Goal: Information Seeking & Learning: Understand process/instructions

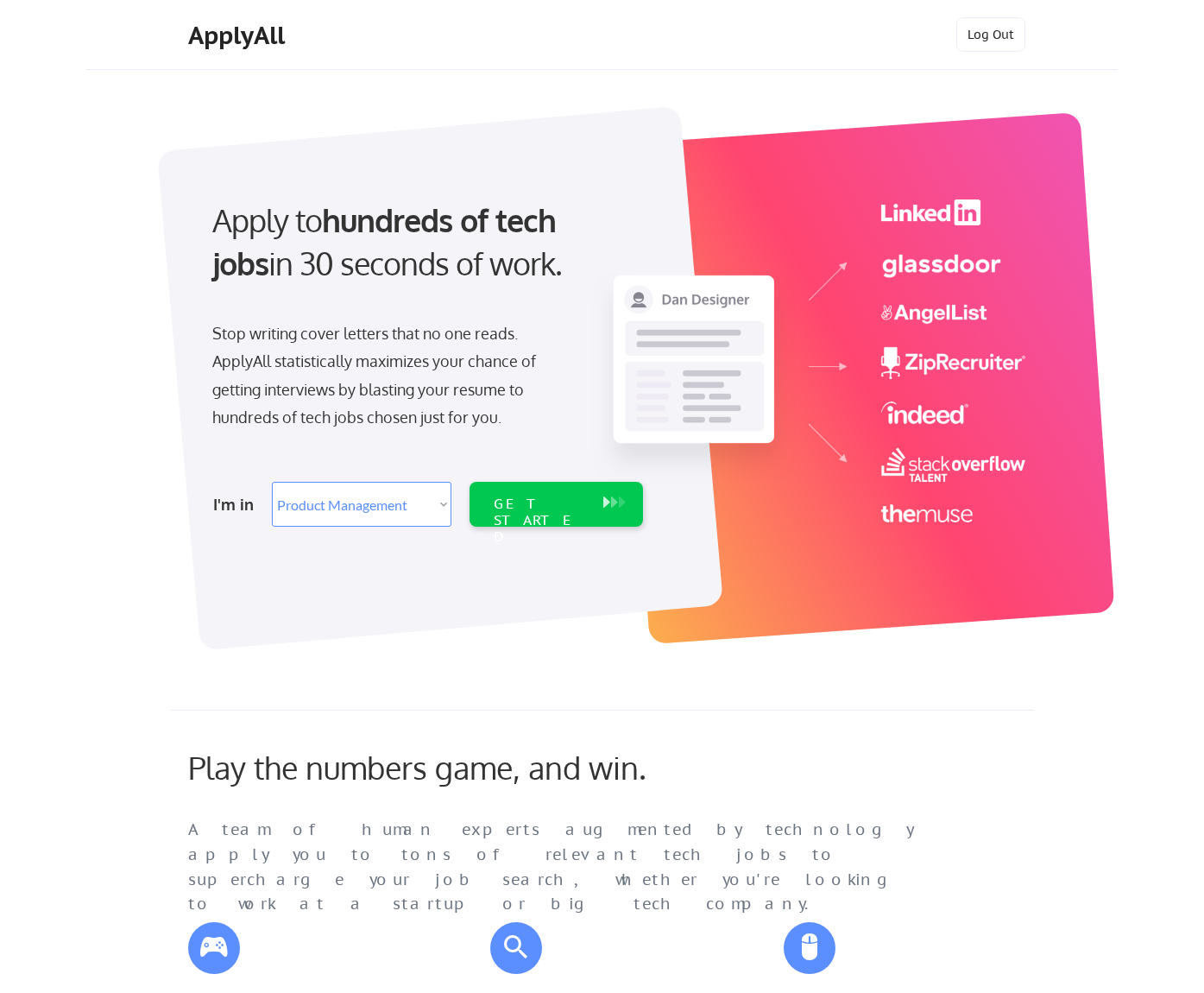
select select ""product""
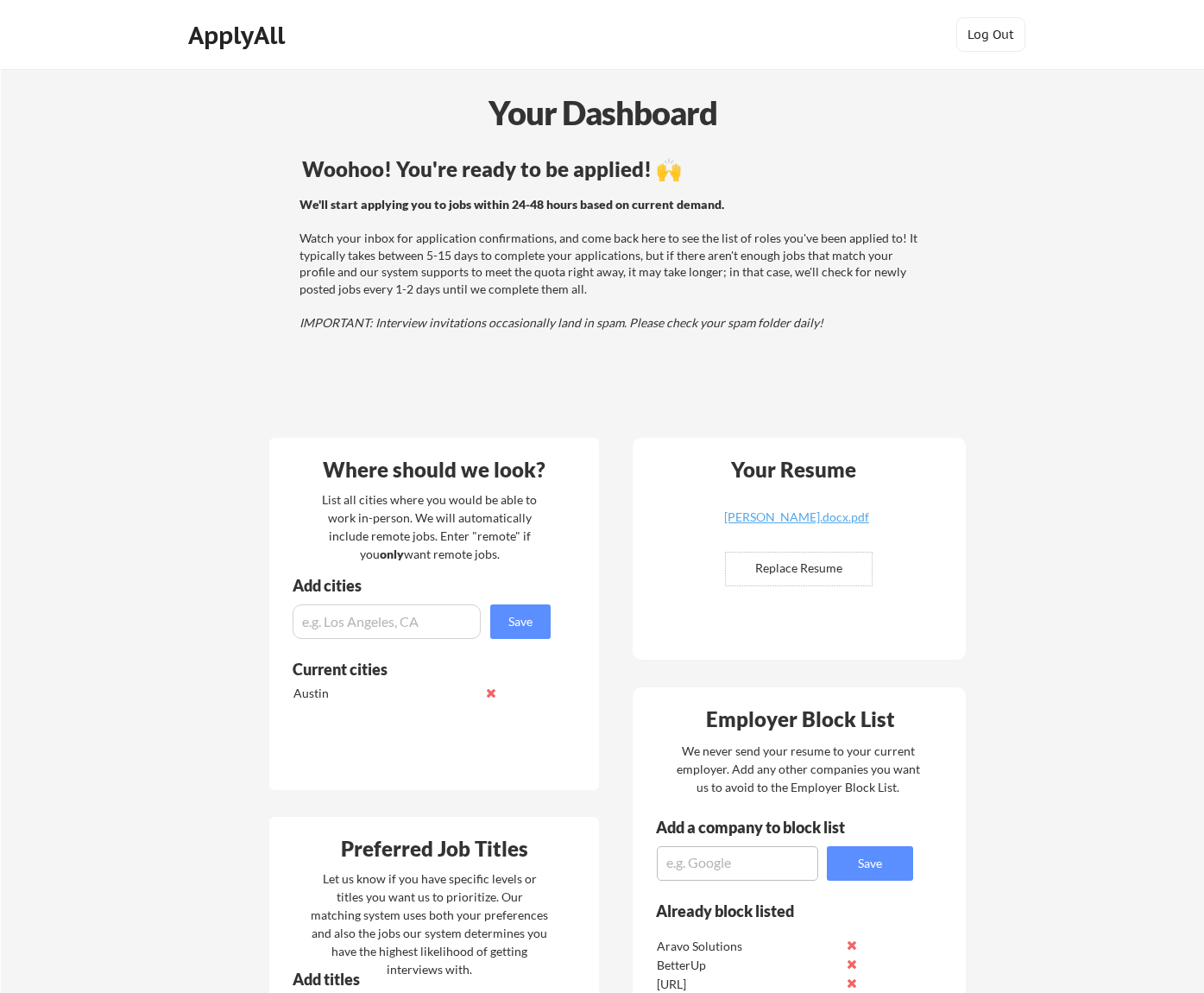
click at [505, 327] on em "IMPORTANT: Interview invitations occasionally land in spam. Please check your s…" at bounding box center [562, 322] width 524 height 15
click at [506, 327] on em "IMPORTANT: Interview invitations occasionally land in spam. Please check your s…" at bounding box center [562, 322] width 524 height 15
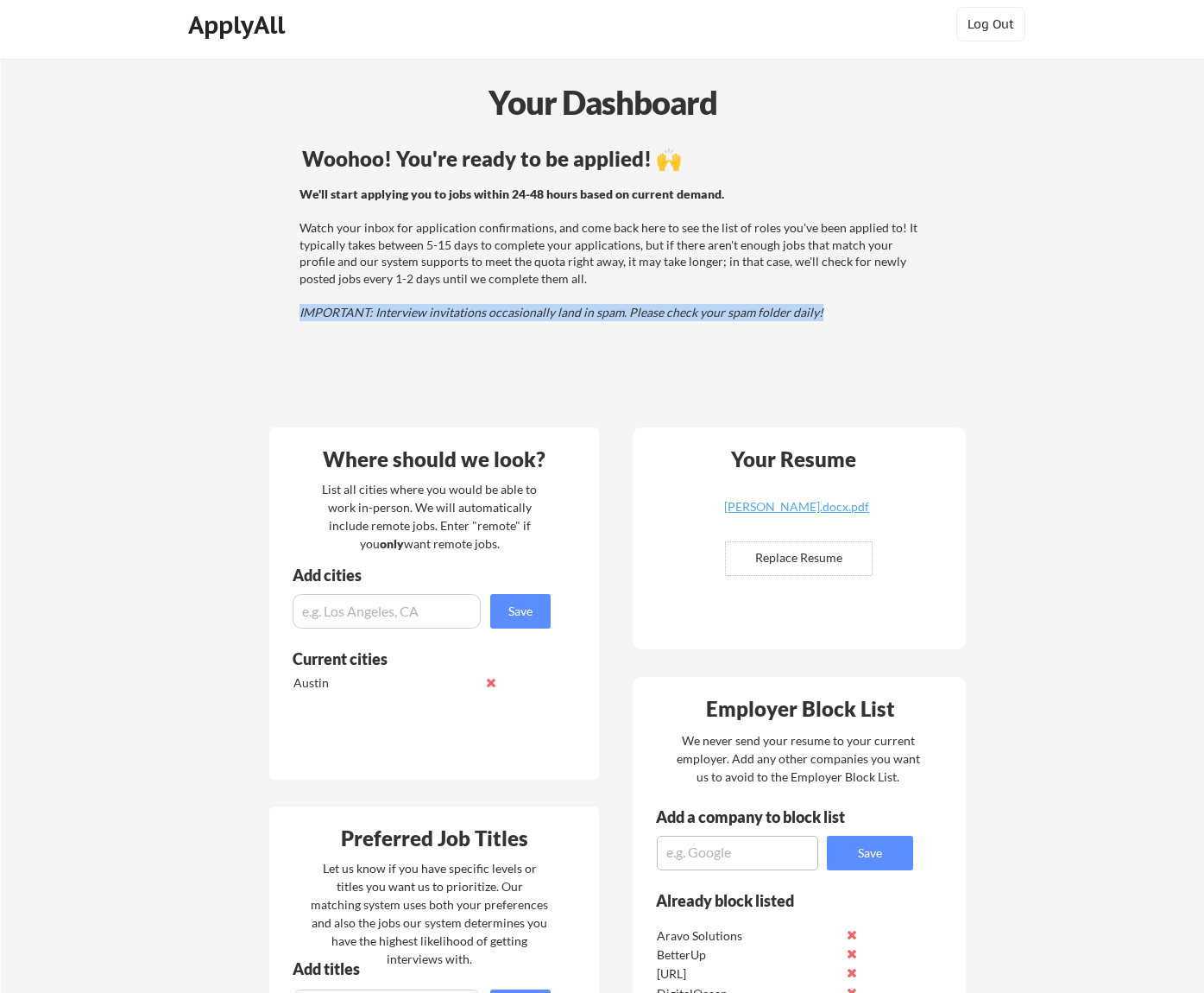
scroll to position [33, 0]
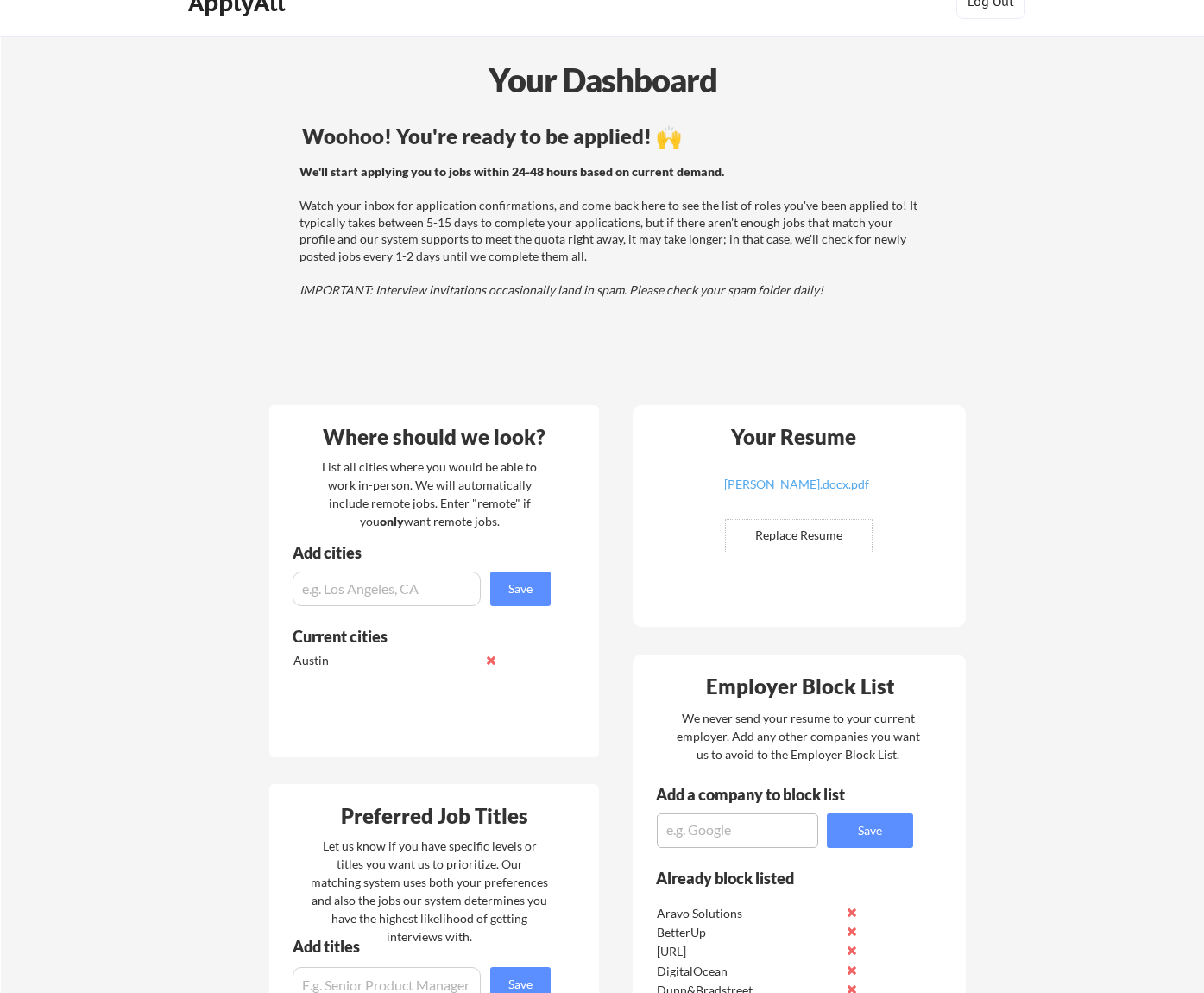
click at [491, 232] on div "We'll start applying you to jobs within 24-48 hours based on current demand. Wa…" at bounding box center [610, 231] width 622 height 135
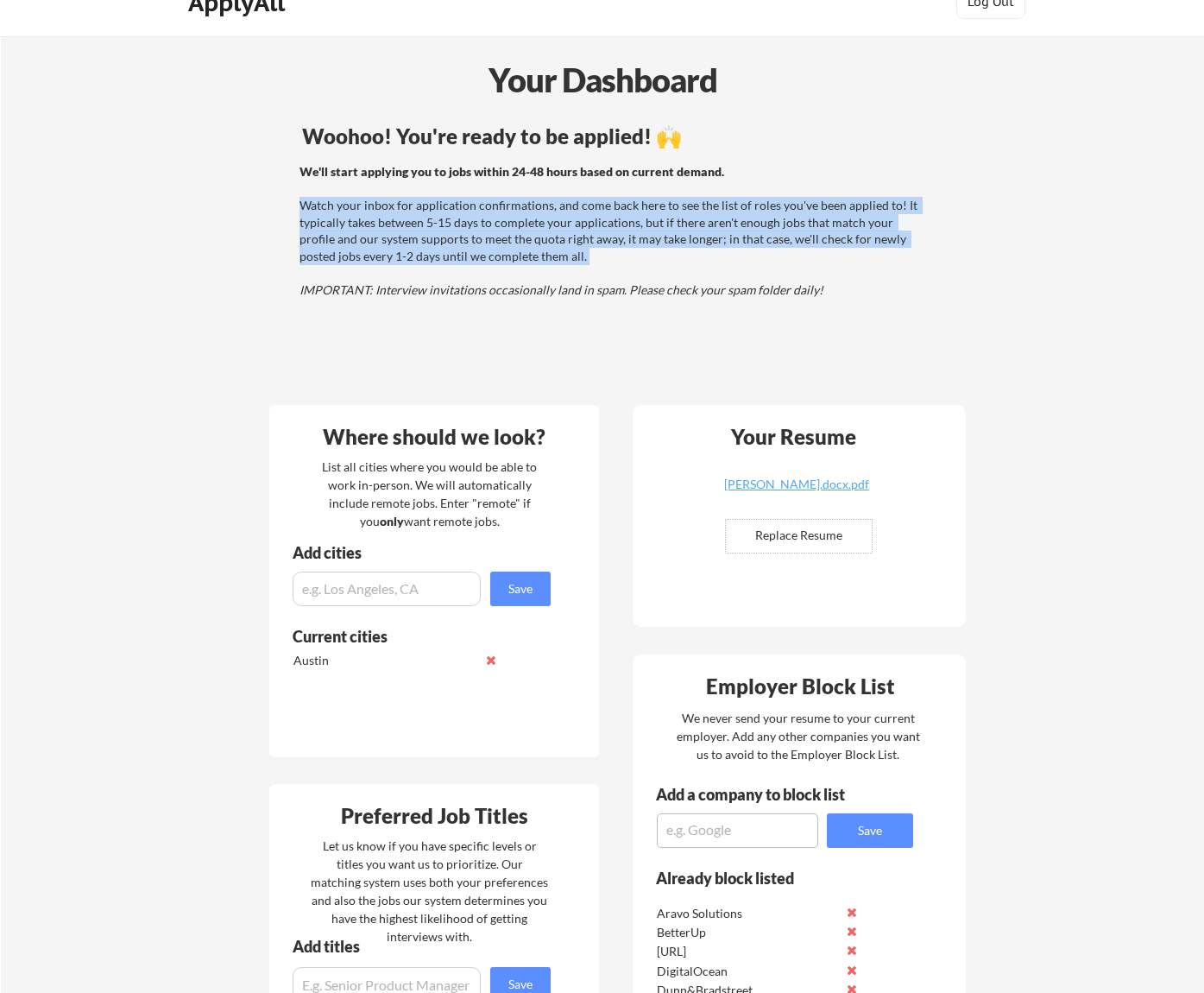
click at [491, 232] on div "We'll start applying you to jobs within 24-48 hours based on current demand. Wa…" at bounding box center [610, 231] width 622 height 135
click at [295, 256] on div "We'll start applying you to jobs within 24-48 hours based on current demand. Wa…" at bounding box center [610, 231] width 691 height 135
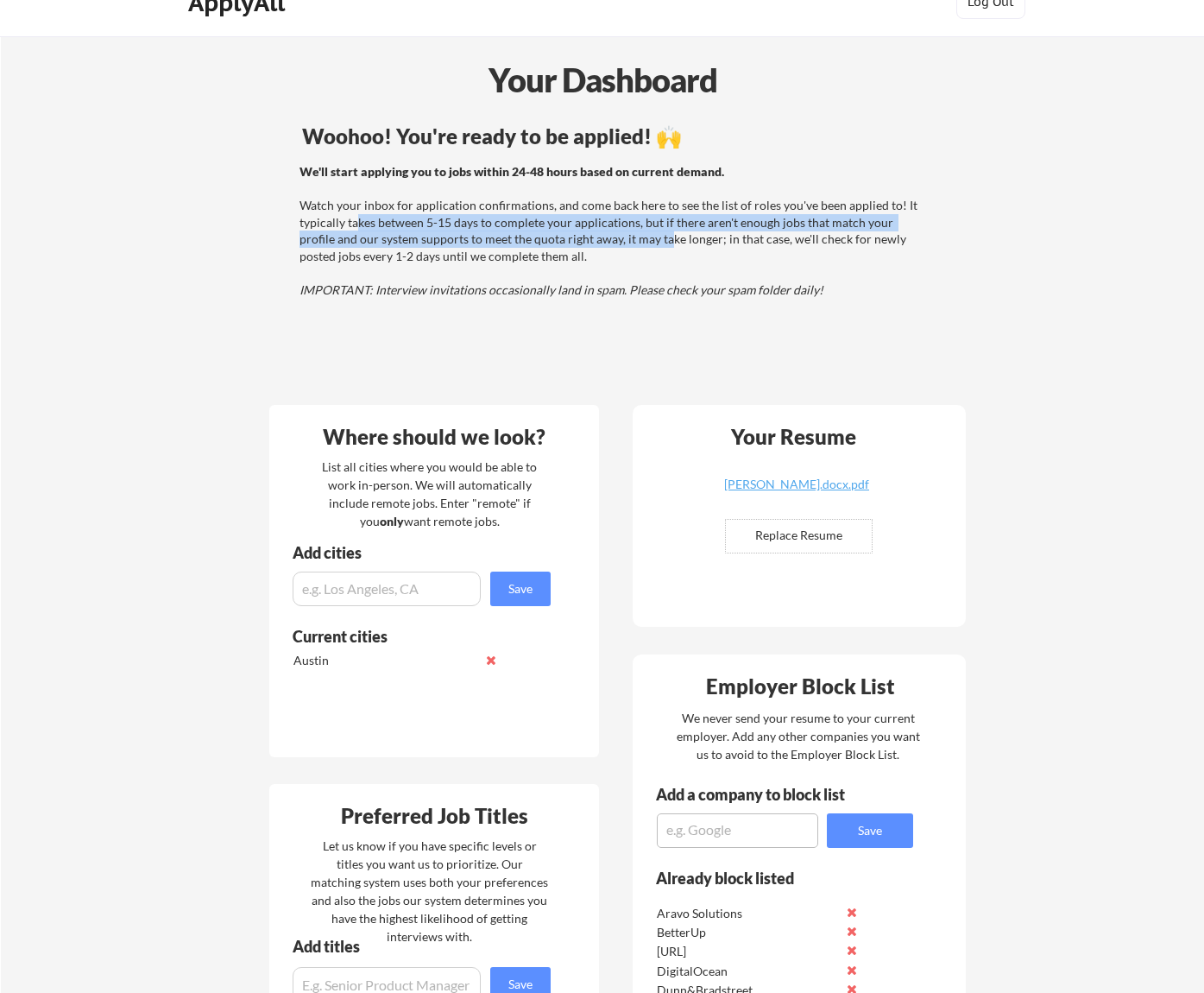
drag, startPoint x: 378, startPoint y: 222, endPoint x: 629, endPoint y: 237, distance: 251.4
click at [629, 237] on div "We'll start applying you to jobs within 24-48 hours based on current demand. Wa…" at bounding box center [610, 231] width 622 height 135
click at [392, 234] on div "We'll start applying you to jobs within 24-48 hours based on current demand. Wa…" at bounding box center [610, 231] width 622 height 135
drag, startPoint x: 490, startPoint y: 221, endPoint x: 568, endPoint y: 219, distance: 78.0
click at [568, 219] on div "We'll start applying you to jobs within 24-48 hours based on current demand. Wa…" at bounding box center [610, 231] width 622 height 135
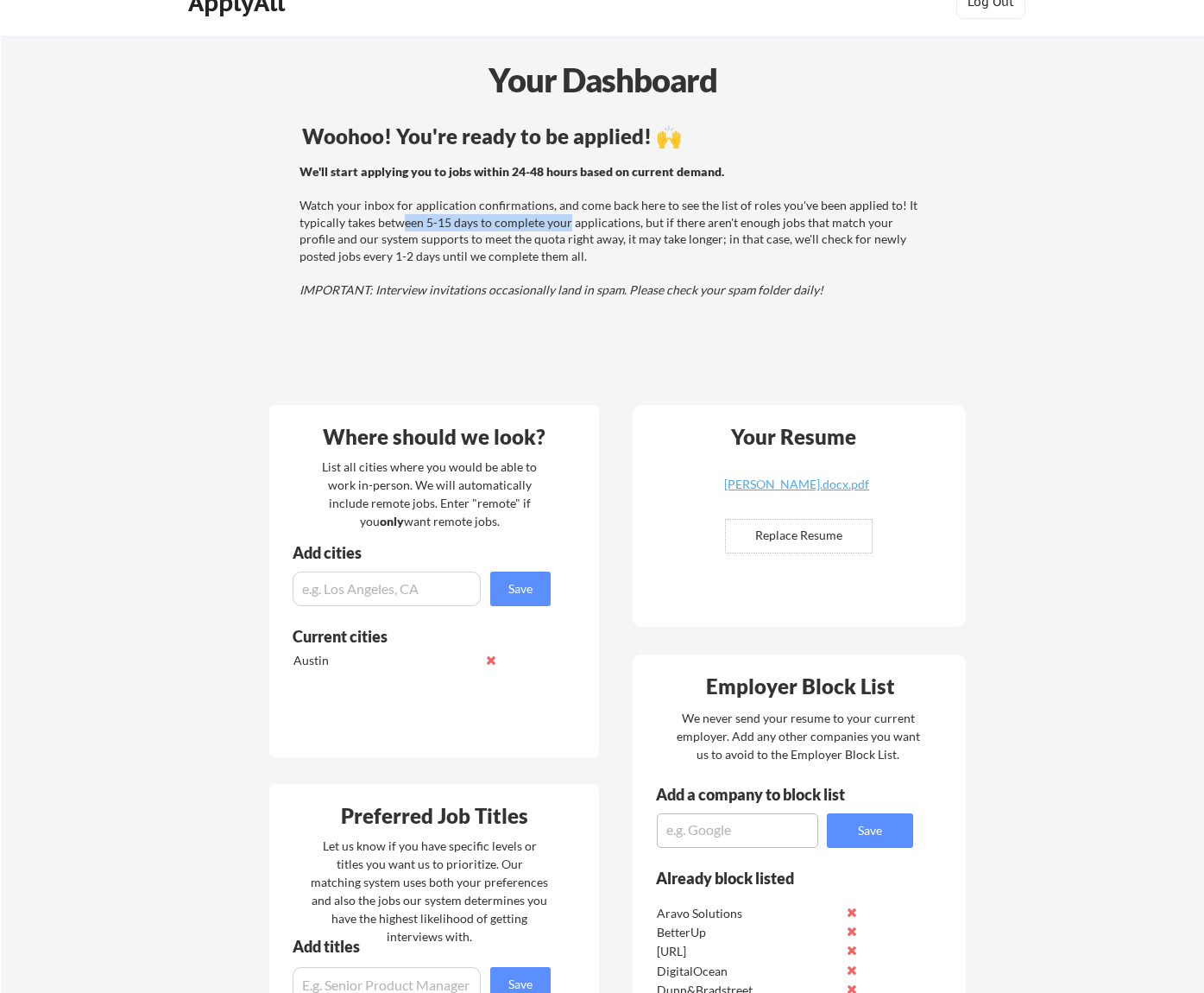
click at [568, 219] on div "We'll start applying you to jobs within 24-48 hours based on current demand. Wa…" at bounding box center [610, 231] width 622 height 135
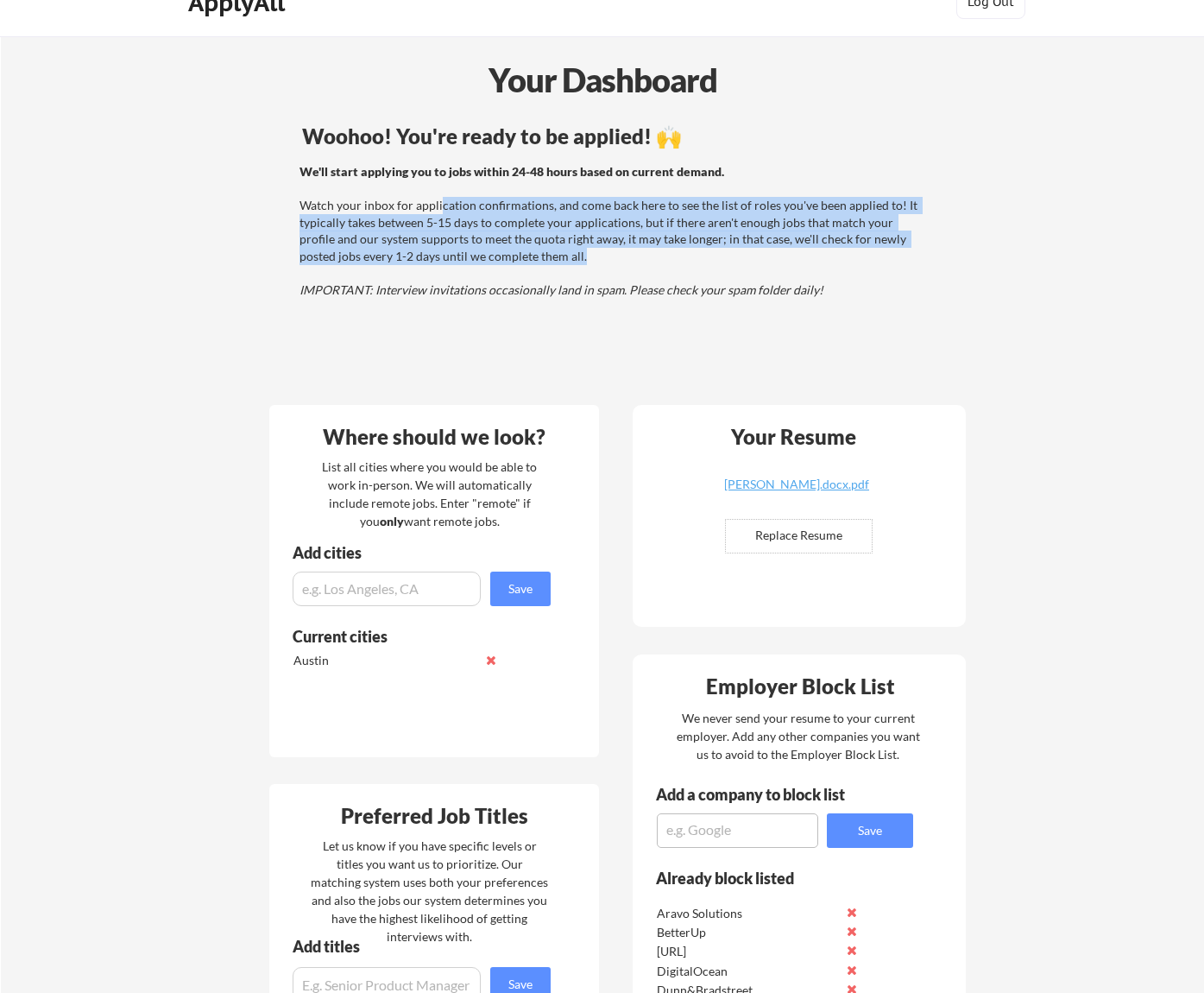
drag, startPoint x: 448, startPoint y: 208, endPoint x: 549, endPoint y: 264, distance: 115.5
click at [549, 264] on div "We'll start applying you to jobs within 24-48 hours based on current demand. Wa…" at bounding box center [610, 231] width 622 height 135
click at [549, 265] on div "We'll start applying you to jobs within 24-48 hours based on current demand. Wa…" at bounding box center [610, 231] width 622 height 135
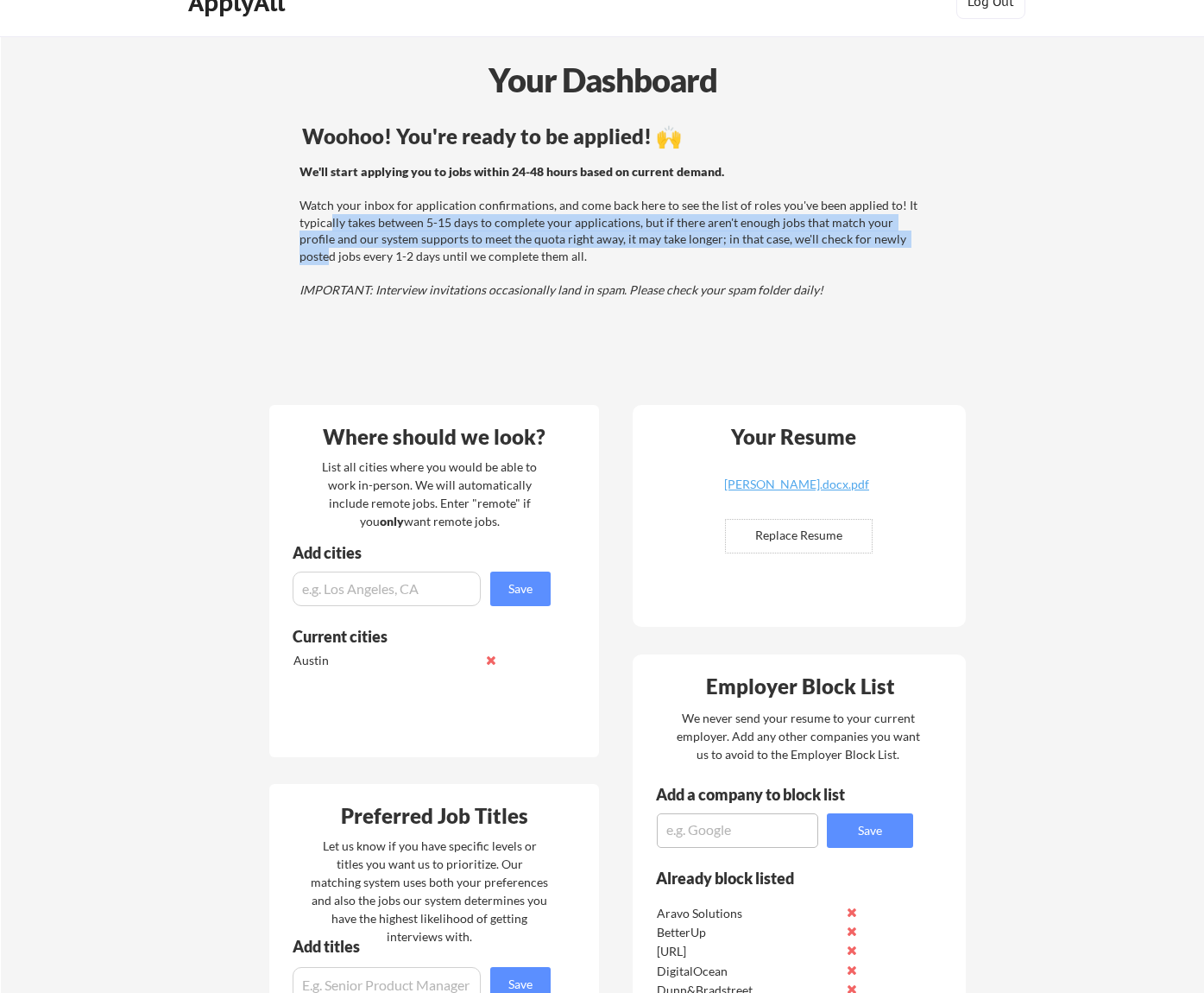
drag, startPoint x: 876, startPoint y: 234, endPoint x: 329, endPoint y: 217, distance: 547.3
click at [329, 217] on div "We'll start applying you to jobs within 24-48 hours based on current demand. Wa…" at bounding box center [610, 231] width 622 height 135
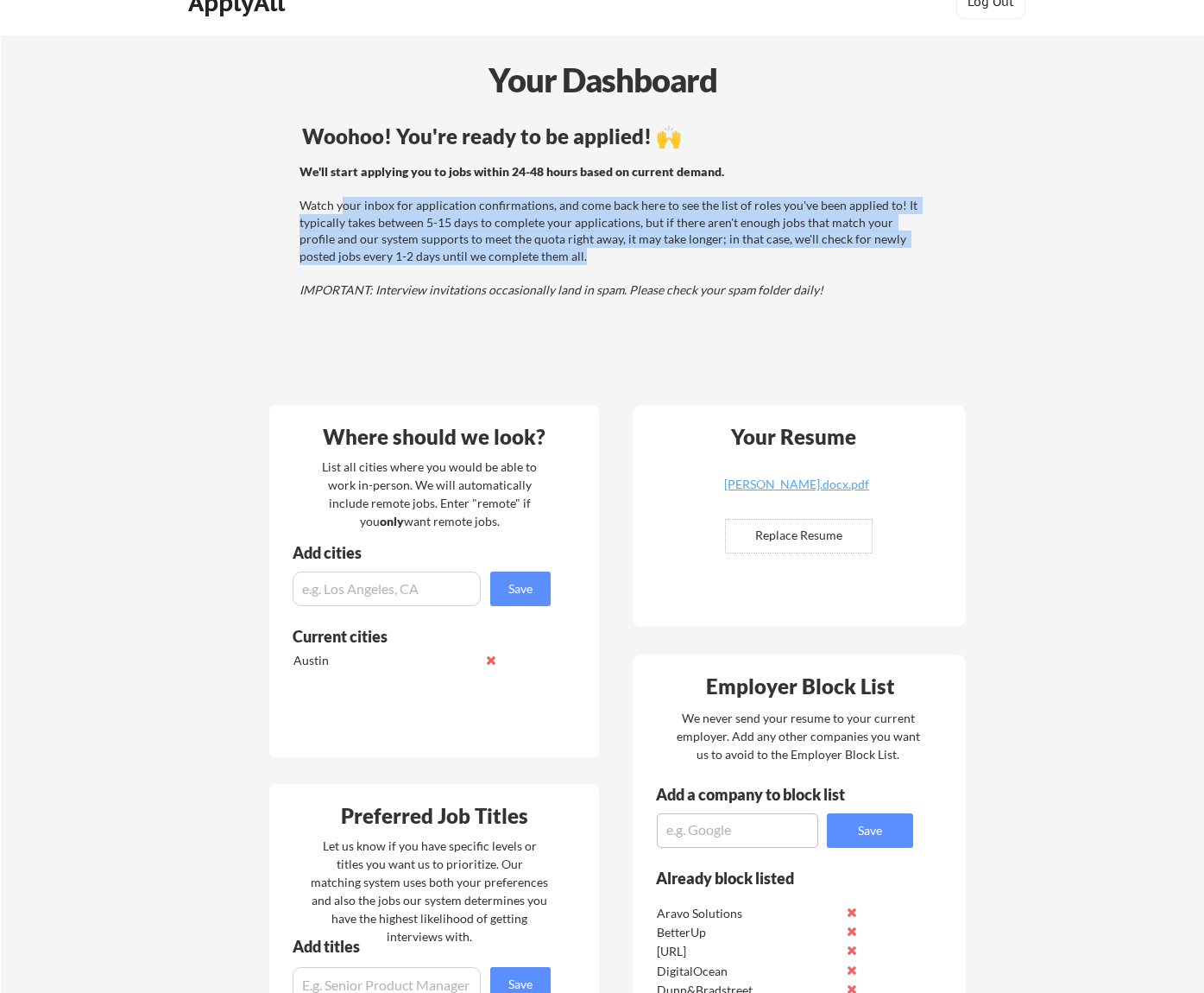
drag, startPoint x: 345, startPoint y: 204, endPoint x: 612, endPoint y: 250, distance: 270.9
click at [612, 250] on div "We'll start applying you to jobs within 24-48 hours based on current demand. Wa…" at bounding box center [610, 231] width 622 height 135
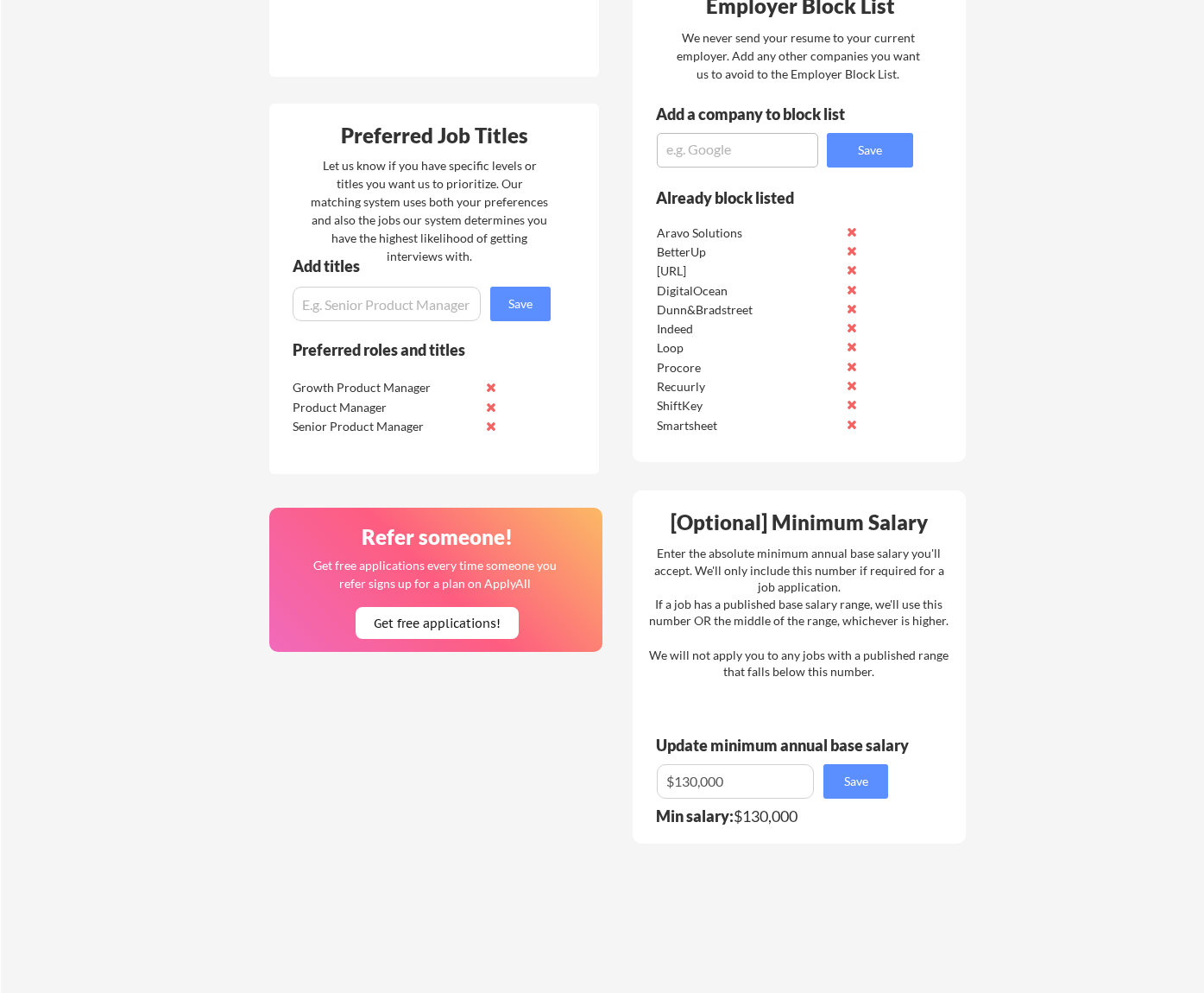
scroll to position [0, 0]
